Goal: Task Accomplishment & Management: Use online tool/utility

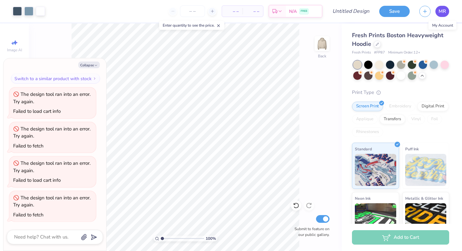
click at [440, 12] on span "MR" at bounding box center [441, 11] width 7 height 7
type textarea "x"
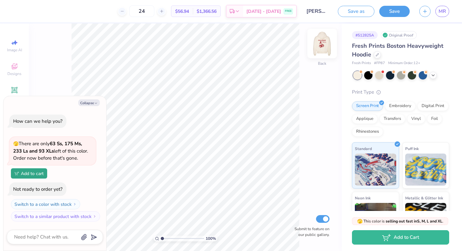
click at [320, 51] on img at bounding box center [322, 44] width 26 height 26
click at [369, 75] on div at bounding box center [368, 75] width 8 height 8
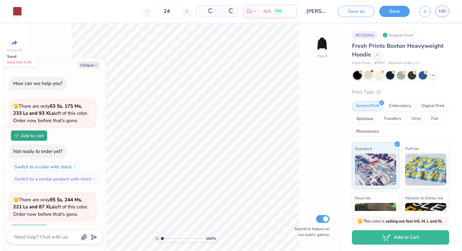
scroll to position [56, 0]
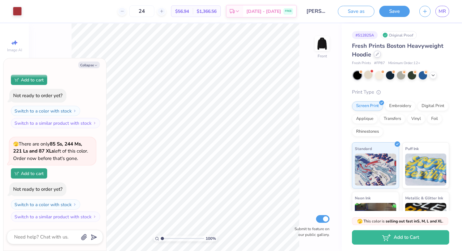
click at [376, 54] on icon at bounding box center [376, 54] width 3 height 3
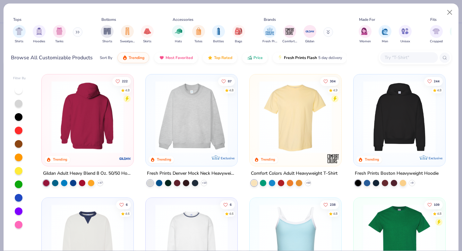
click at [116, 140] on img at bounding box center [87, 117] width 79 height 72
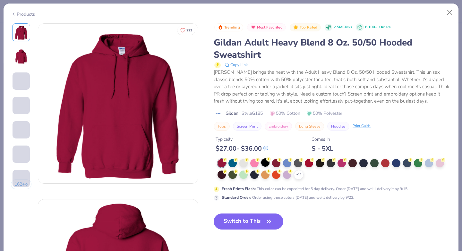
click at [267, 162] on div at bounding box center [265, 162] width 8 height 8
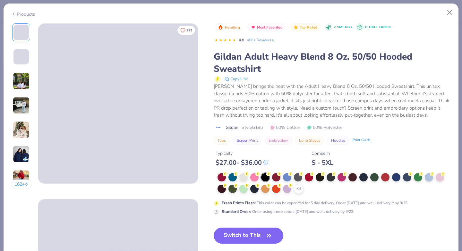
click at [22, 130] on img at bounding box center [20, 129] width 17 height 17
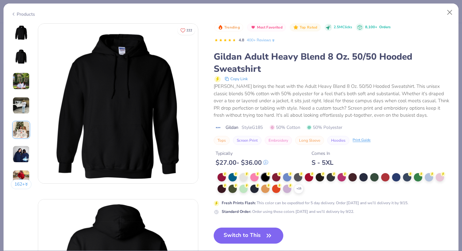
click at [20, 128] on img at bounding box center [20, 129] width 17 height 17
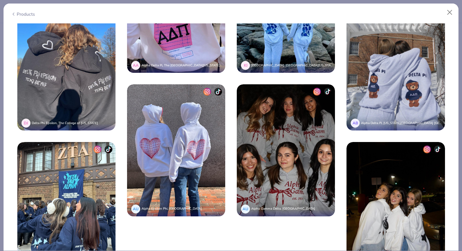
scroll to position [1690, 0]
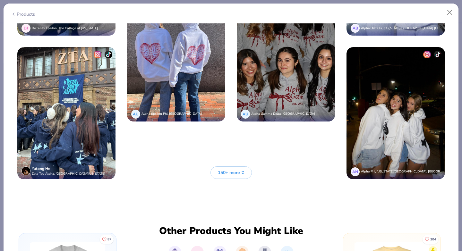
click at [211, 174] on button "150+ more" at bounding box center [230, 172] width 41 height 12
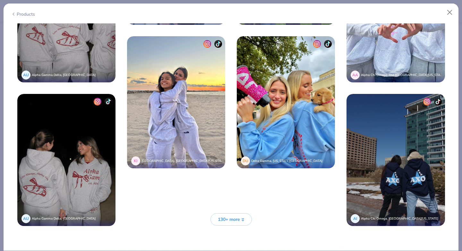
scroll to position [2265, 0]
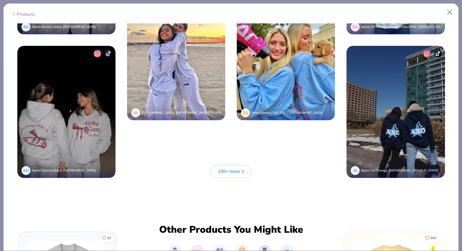
click at [232, 171] on span "130+ more" at bounding box center [229, 171] width 22 height 7
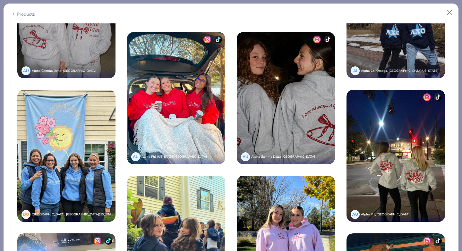
scroll to position [336, 0]
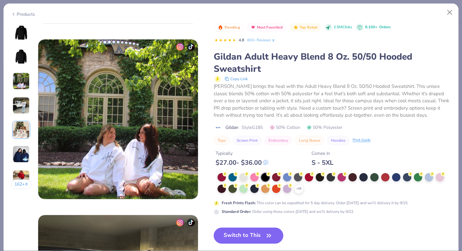
click at [19, 30] on img at bounding box center [20, 32] width 15 height 15
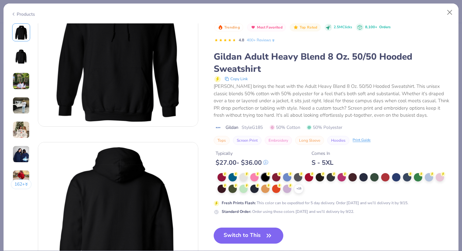
click at [21, 52] on img at bounding box center [20, 56] width 15 height 15
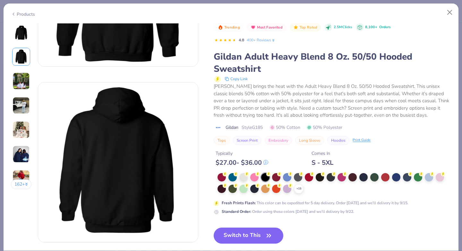
scroll to position [176, 0]
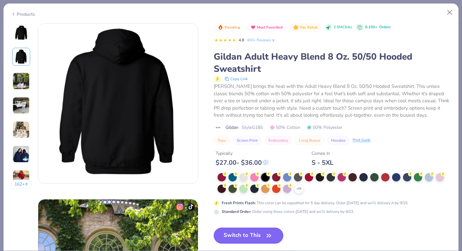
click at [240, 237] on button "Switch to This" at bounding box center [248, 236] width 70 height 16
click at [262, 235] on button "Switch to This" at bounding box center [248, 236] width 70 height 16
type textarea "x"
